Goal: Find contact information: Find contact information

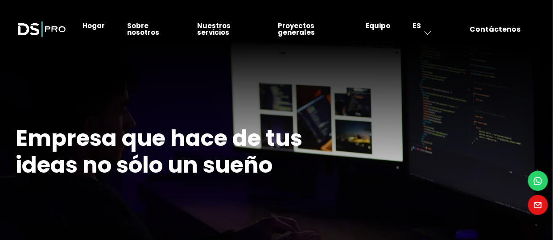
click at [496, 28] on font "Contáctenos" at bounding box center [495, 29] width 51 height 10
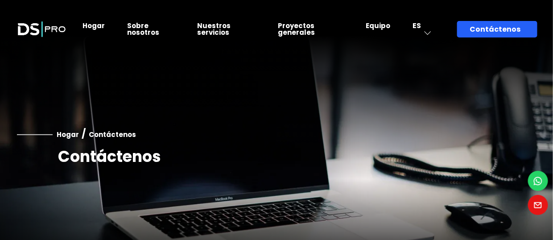
click at [538, 205] on icon at bounding box center [538, 205] width 10 height 13
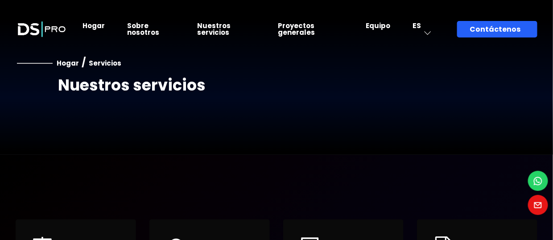
click at [540, 179] on icon at bounding box center [538, 181] width 10 height 13
